Goal: Information Seeking & Learning: Learn about a topic

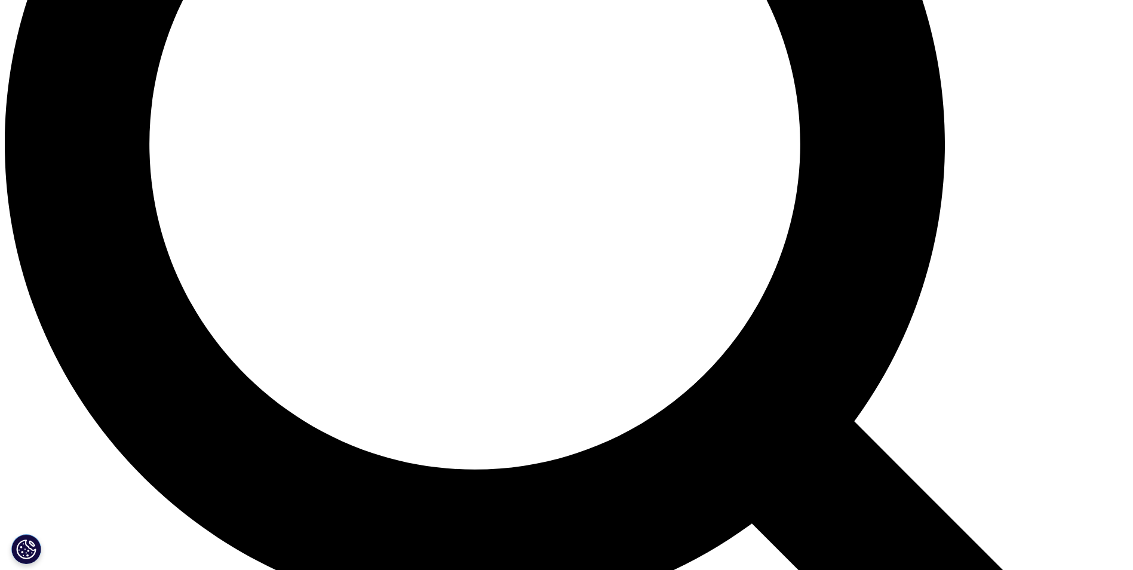
scroll to position [1494, 0]
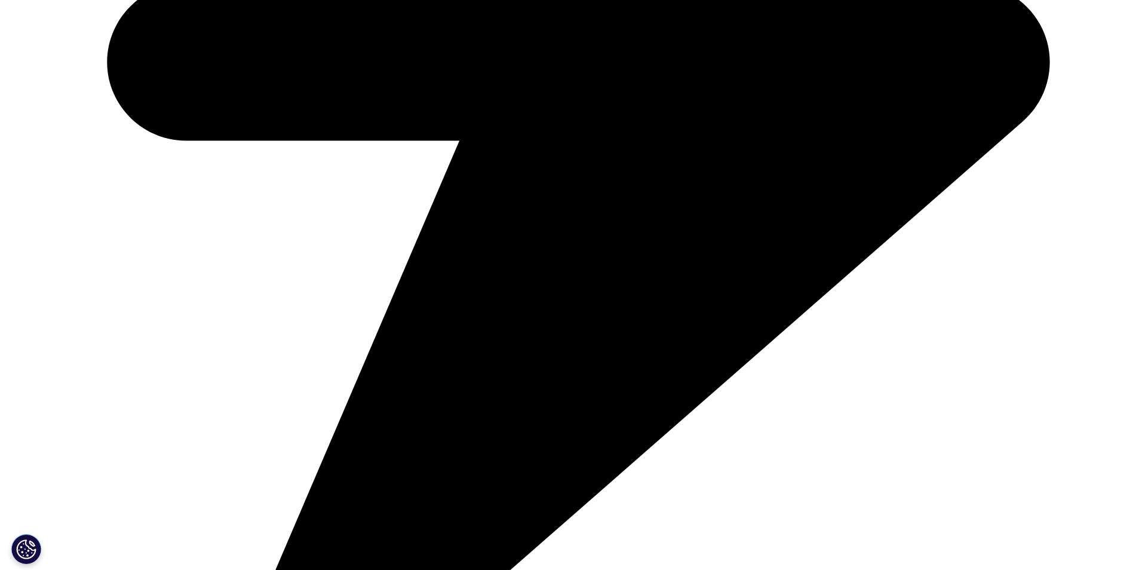
scroll to position [836, 0]
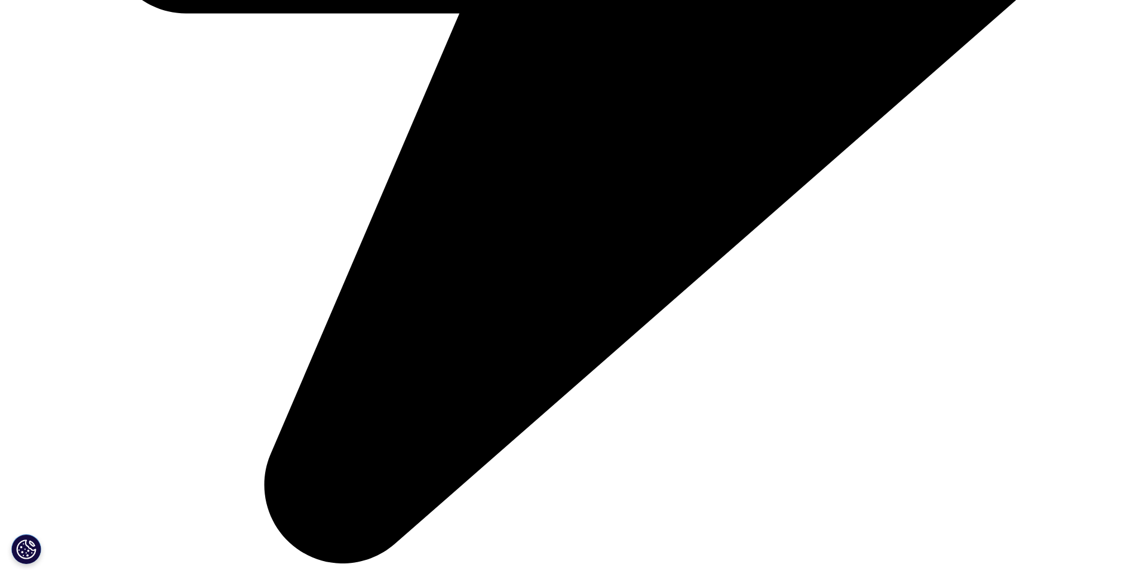
scroll to position [2297, 0]
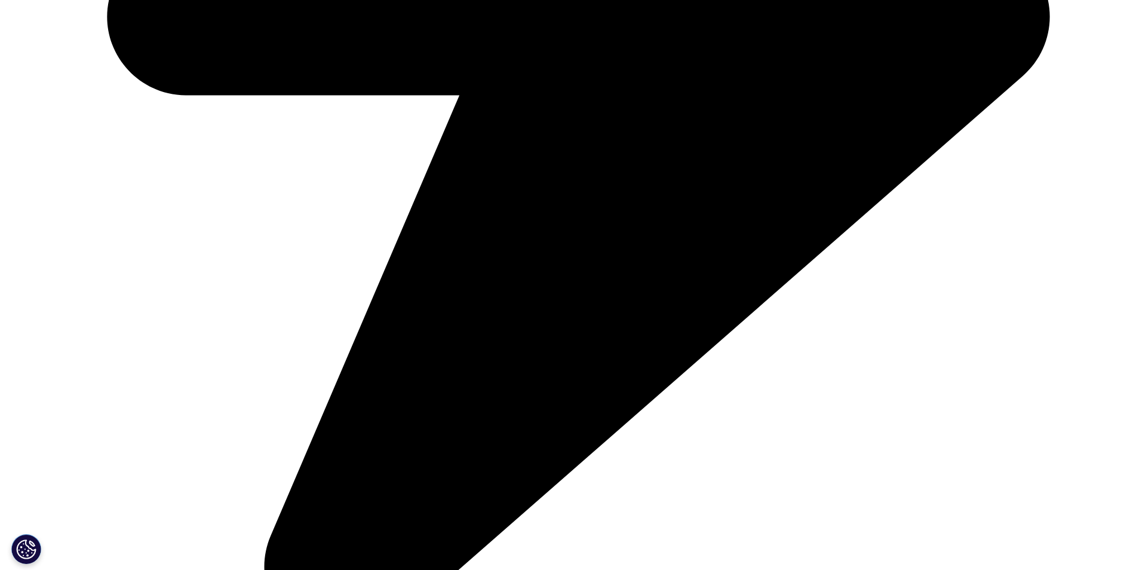
scroll to position [2237, 0]
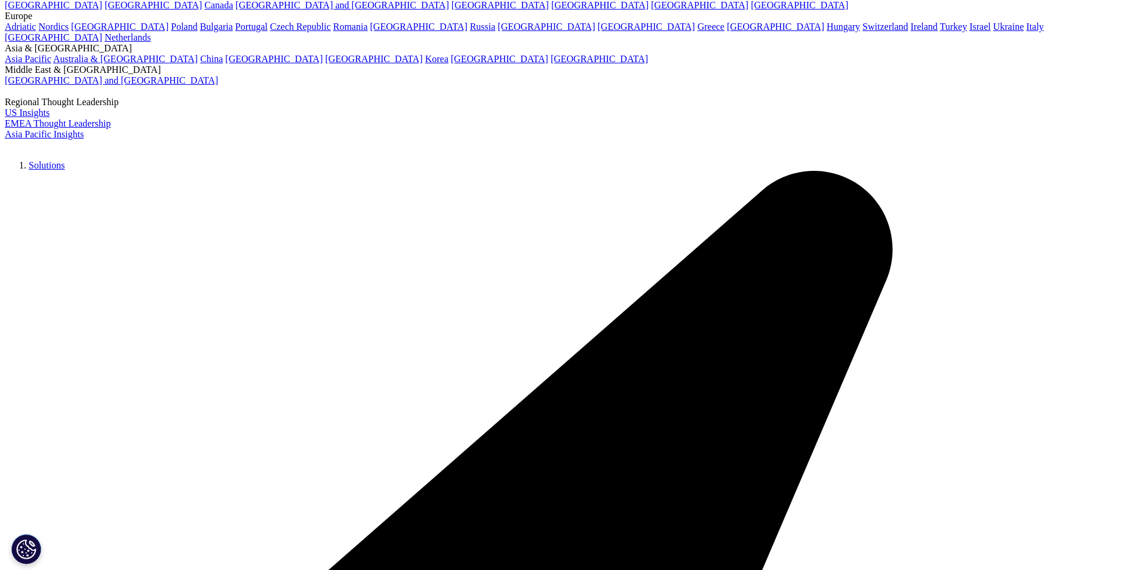
scroll to position [0, 0]
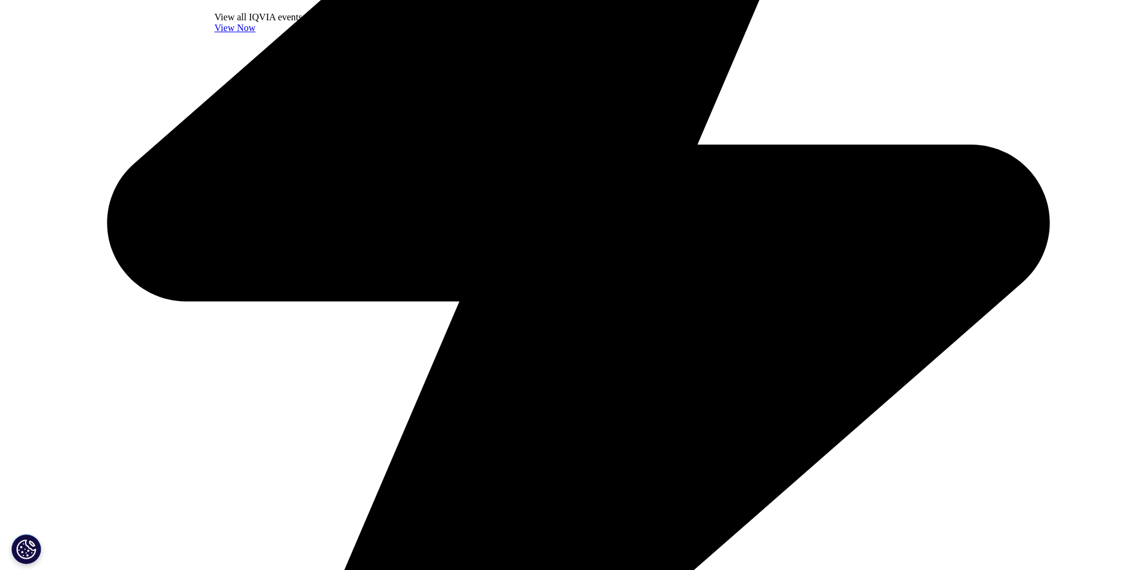
scroll to position [717, 0]
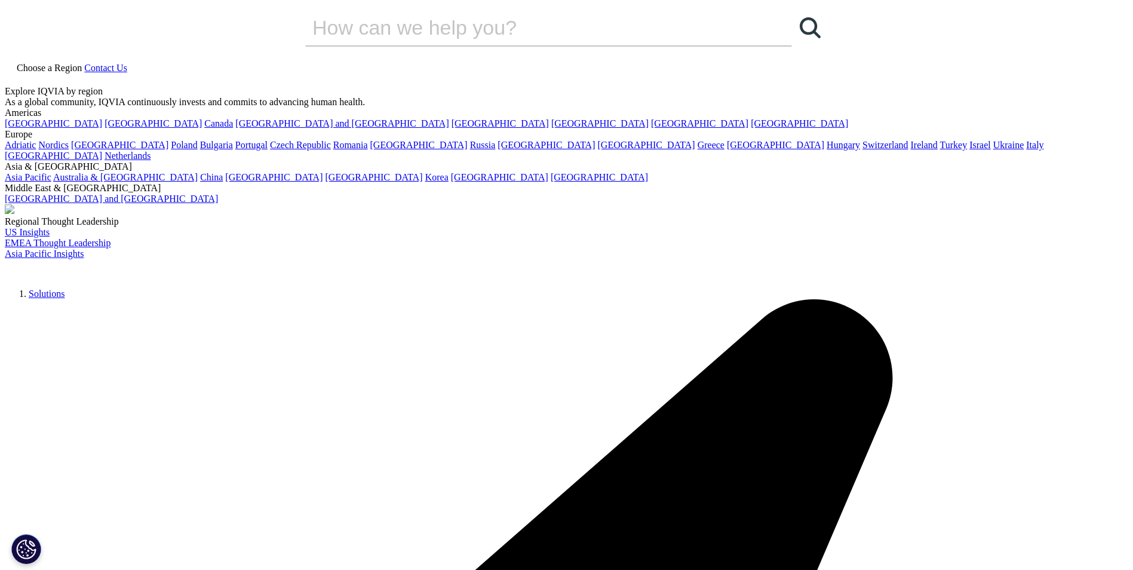
scroll to position [0, 0]
drag, startPoint x: 229, startPoint y: 278, endPoint x: 504, endPoint y: 344, distance: 283.3
copy h1 "Country in a Box' for Clinical Trials"
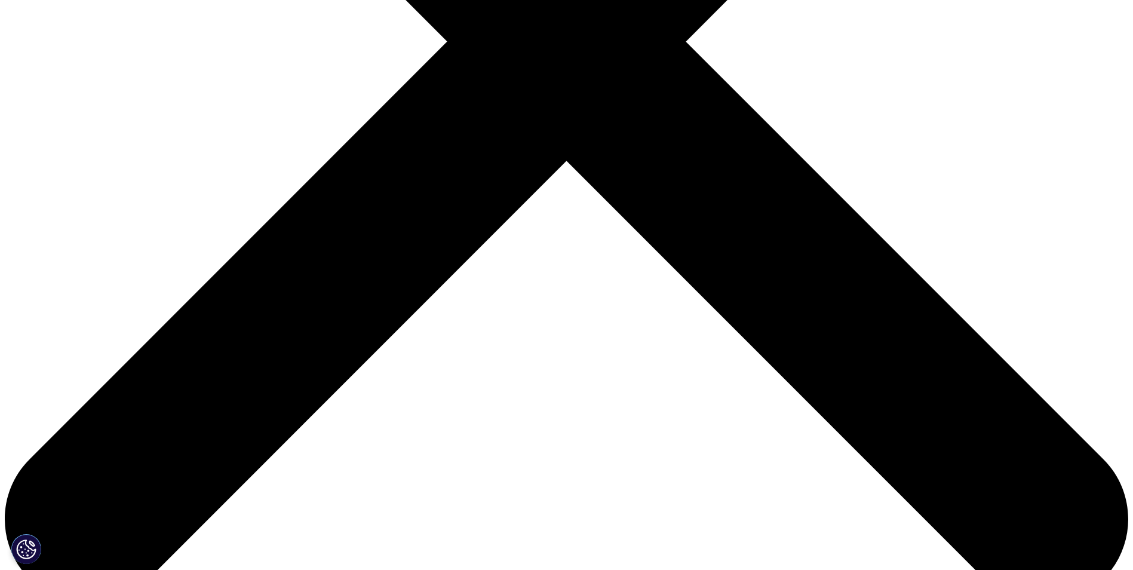
scroll to position [119, 0]
